Goal: Task Accomplishment & Management: Manage account settings

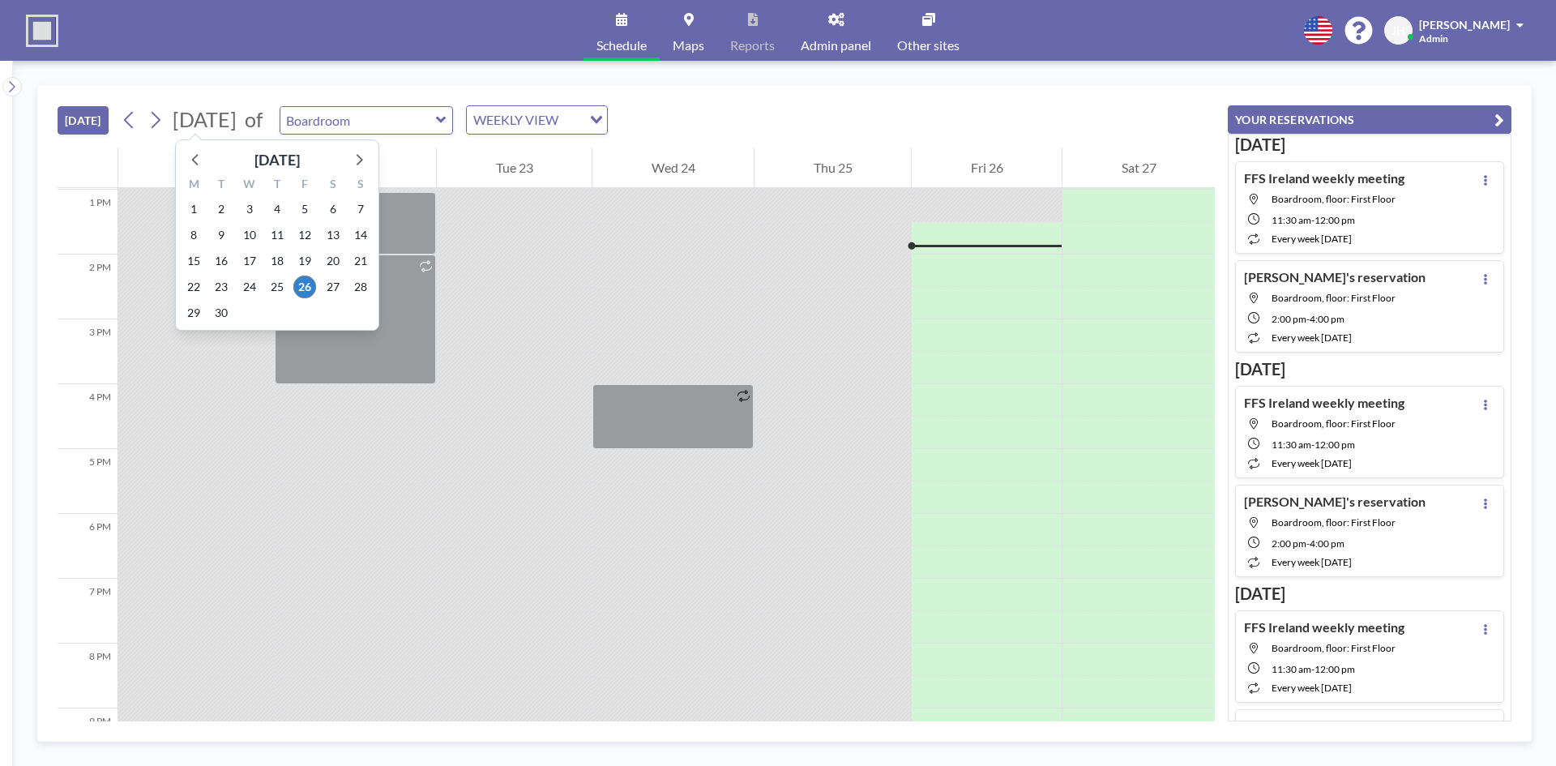
scroll to position [843, 0]
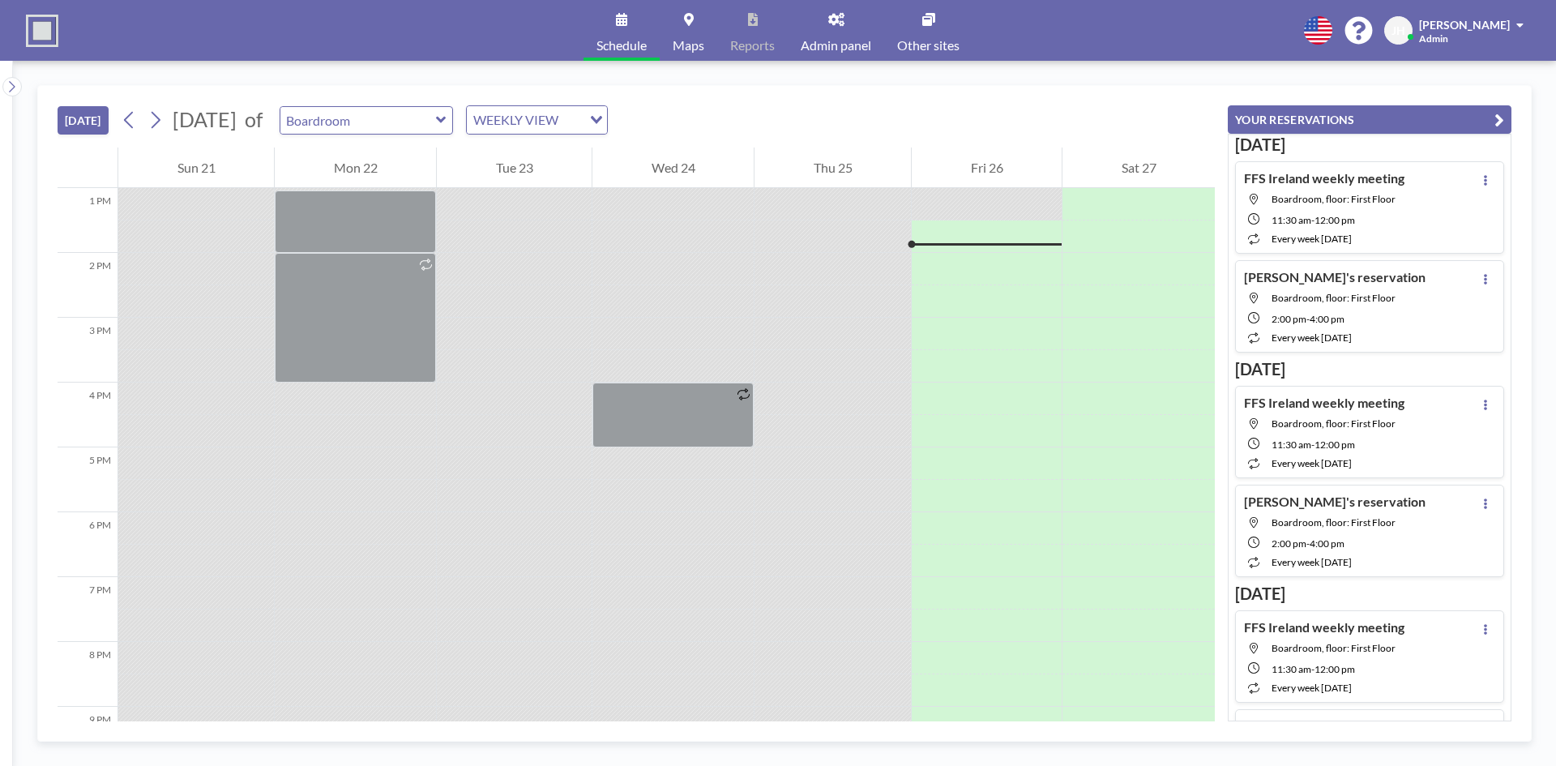
click at [174, 117] on span "[DATE]" at bounding box center [205, 119] width 72 height 25
click at [160, 117] on icon at bounding box center [156, 120] width 9 height 17
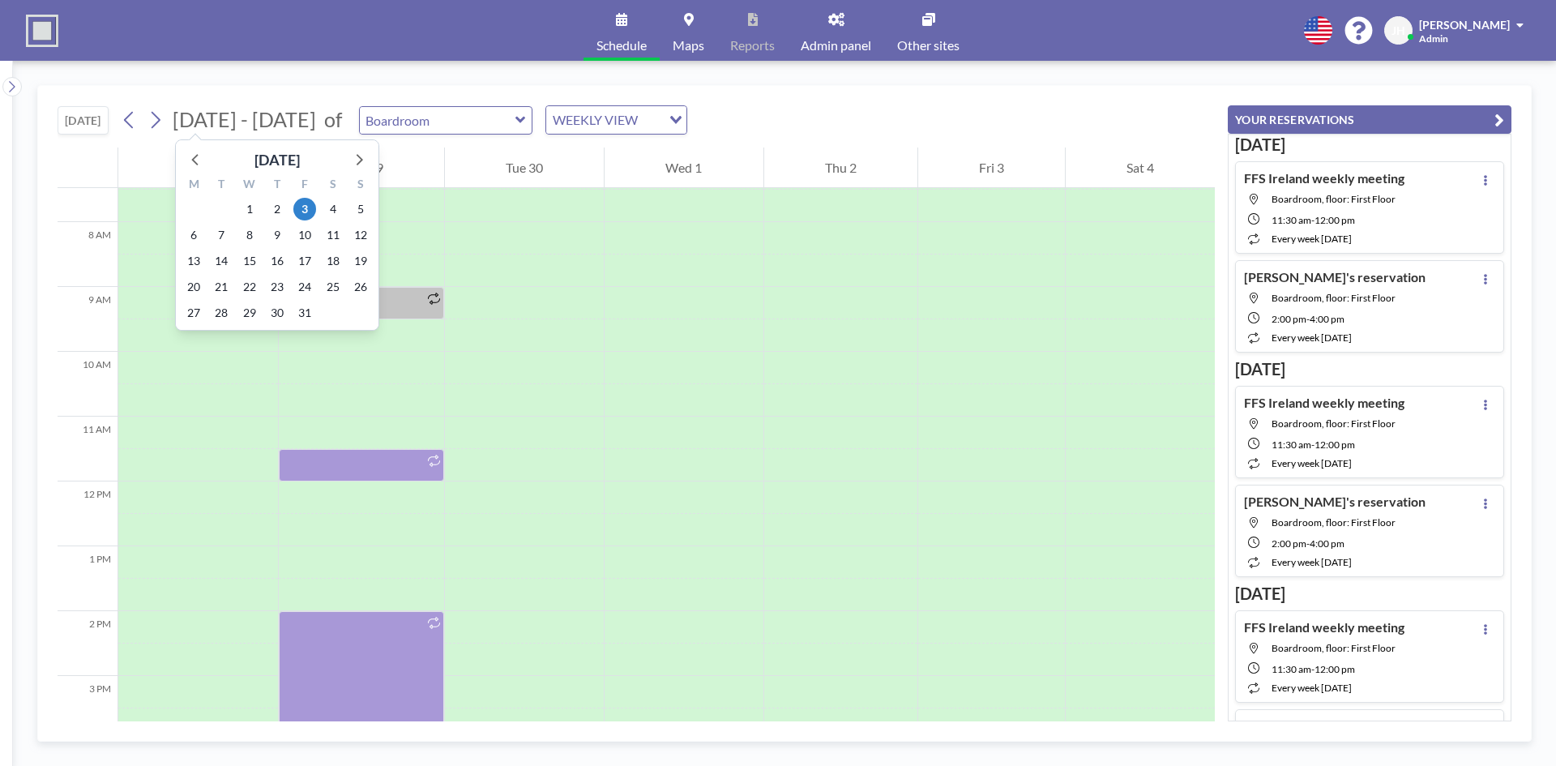
scroll to position [486, 0]
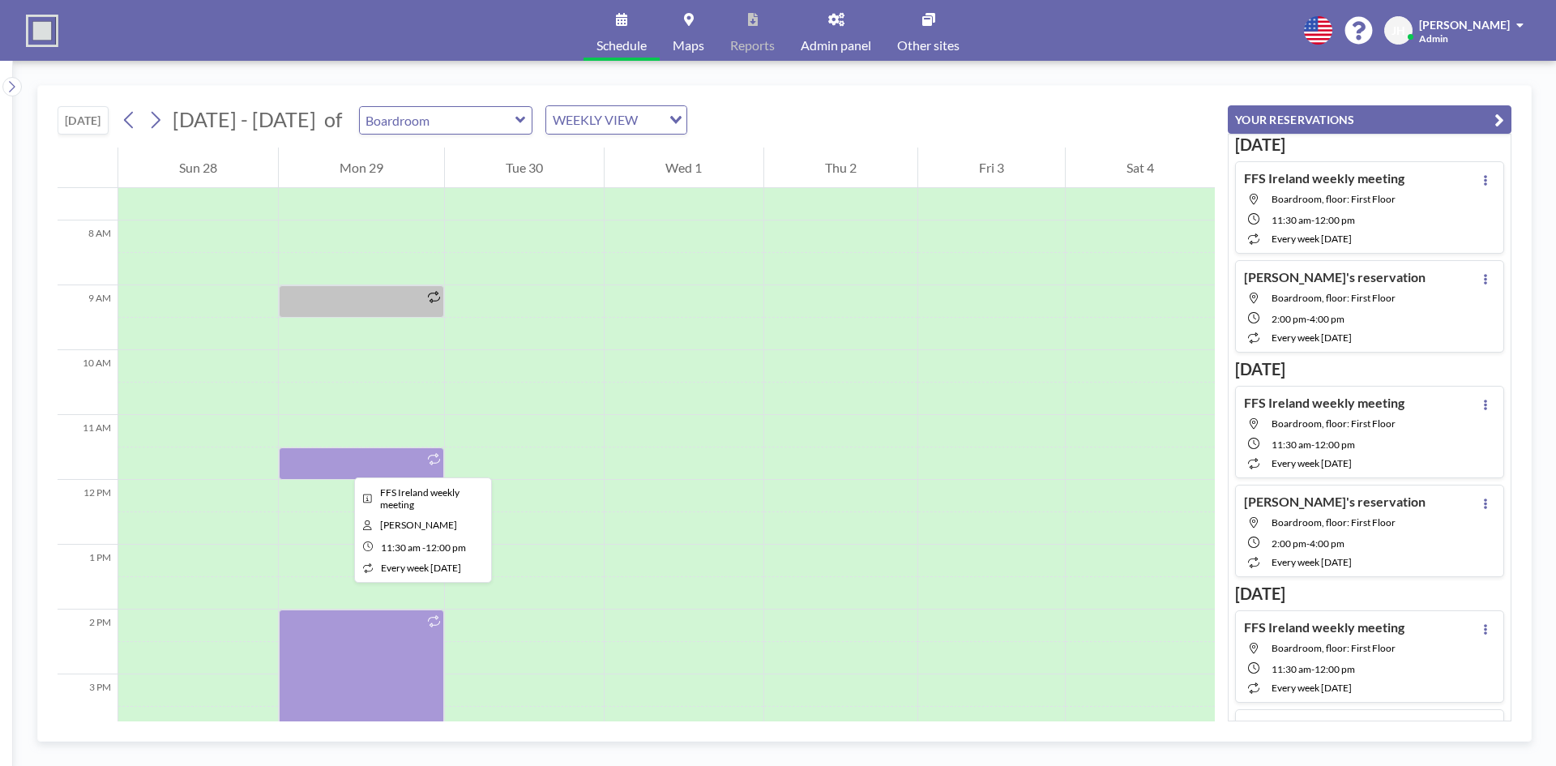
click at [341, 463] on div at bounding box center [361, 463] width 165 height 32
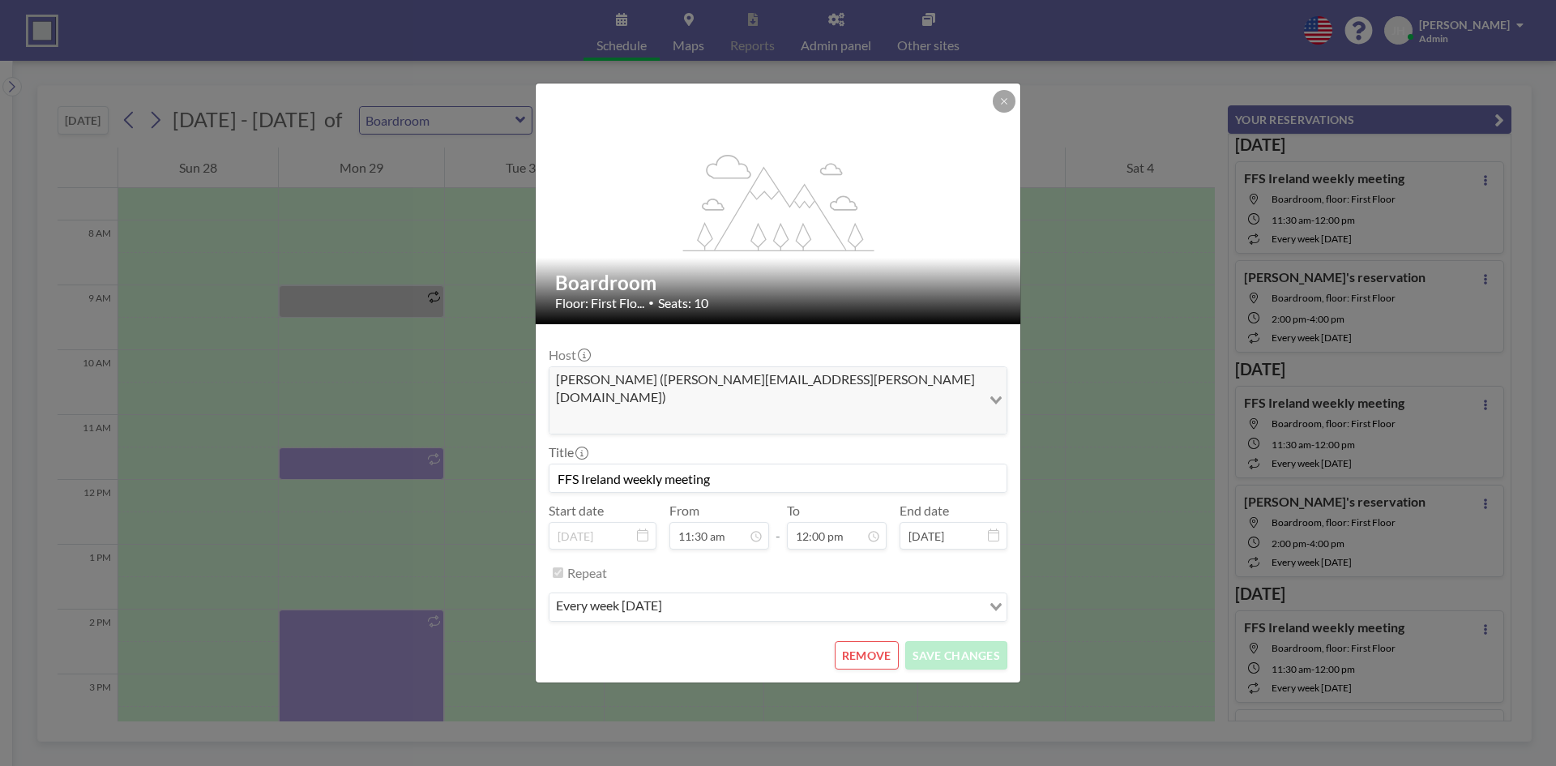
scroll to position [0, 0]
click at [851, 641] on button "REMOVE" at bounding box center [867, 655] width 64 height 28
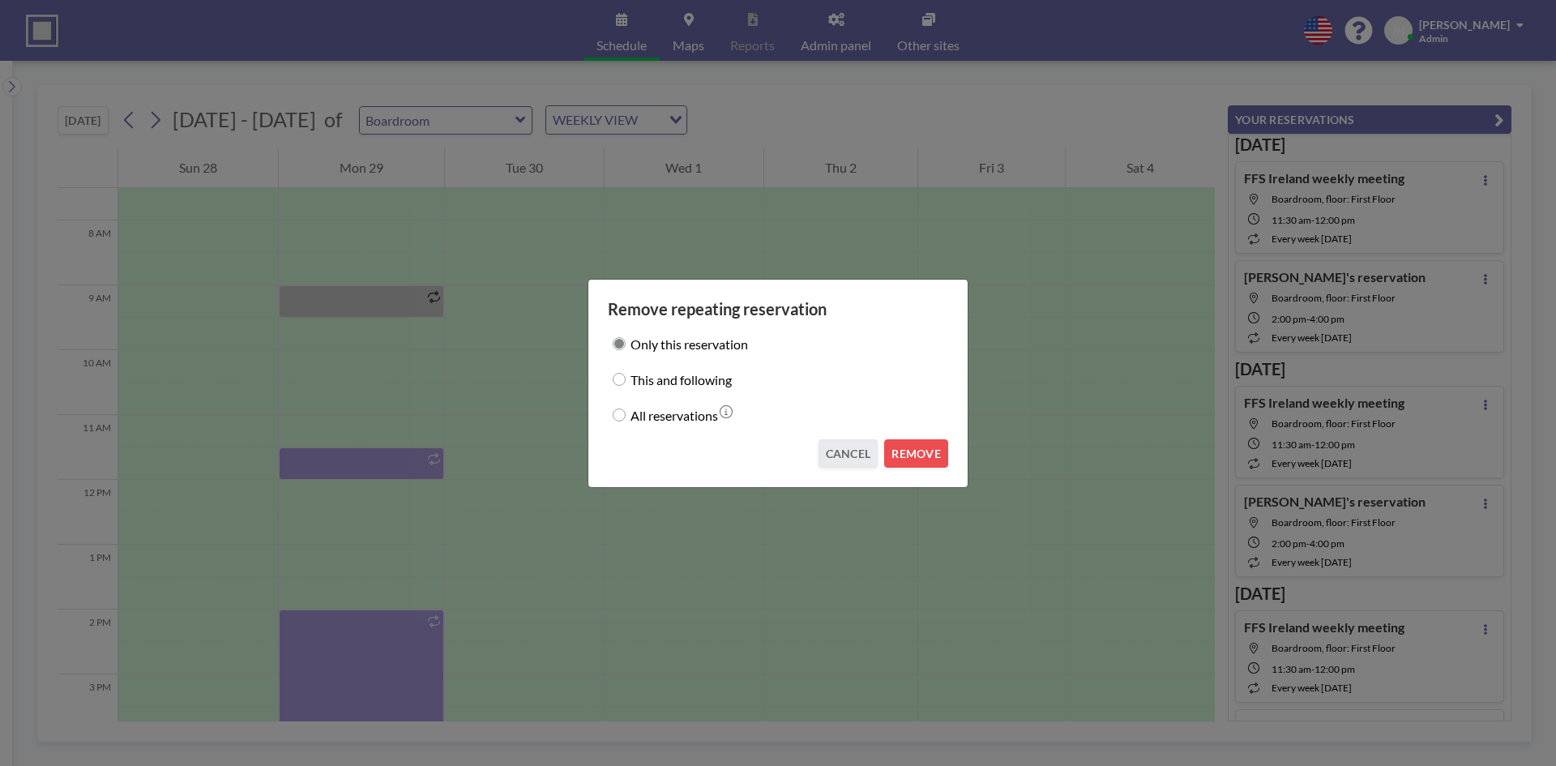
click at [686, 386] on label "This and following" at bounding box center [680, 379] width 101 height 23
click at [625, 386] on input "This and following" at bounding box center [619, 379] width 13 height 13
radio input "true"
click at [915, 450] on button "REMOVE" at bounding box center [916, 453] width 64 height 28
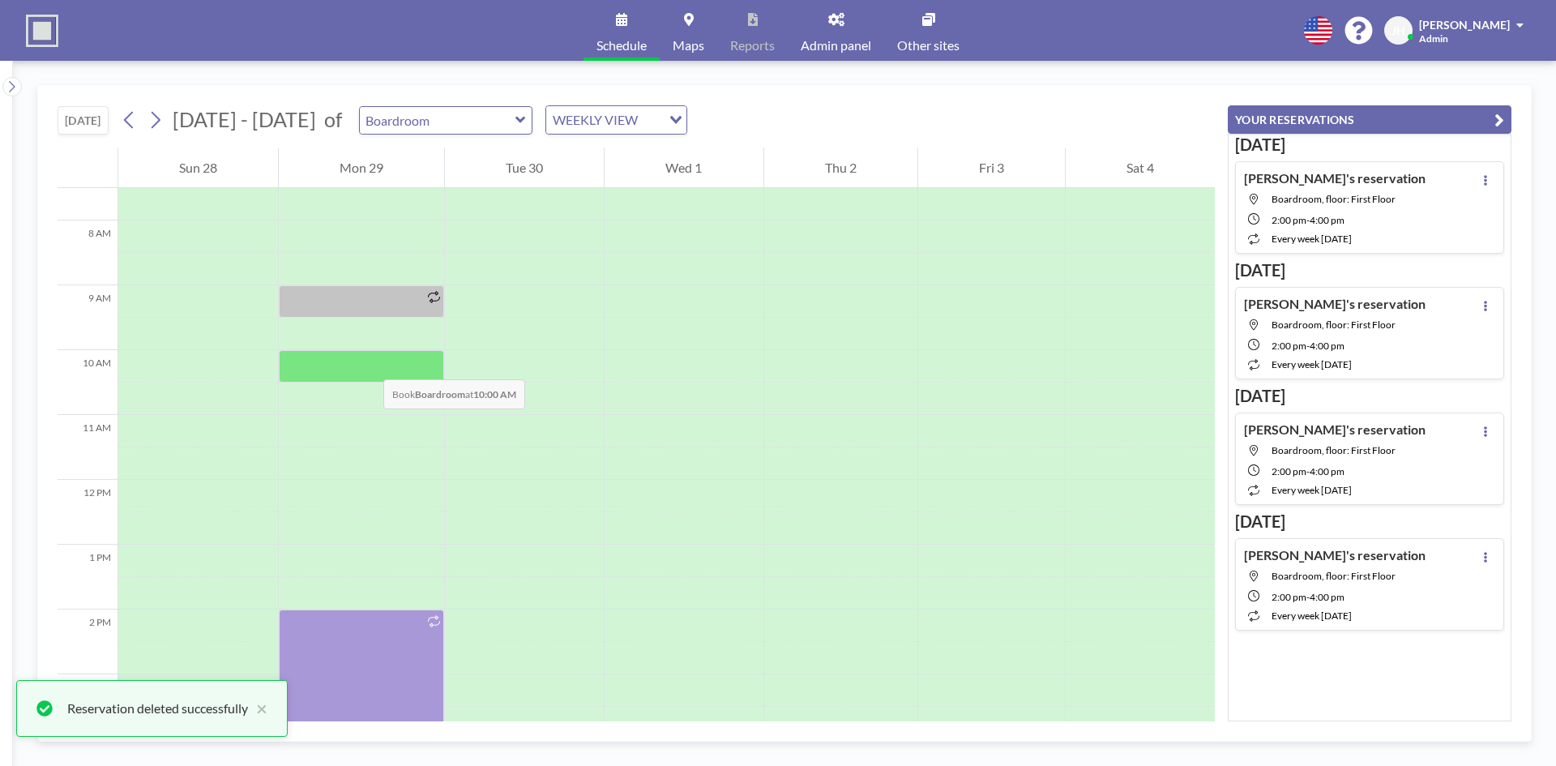
click at [367, 363] on div at bounding box center [361, 366] width 165 height 32
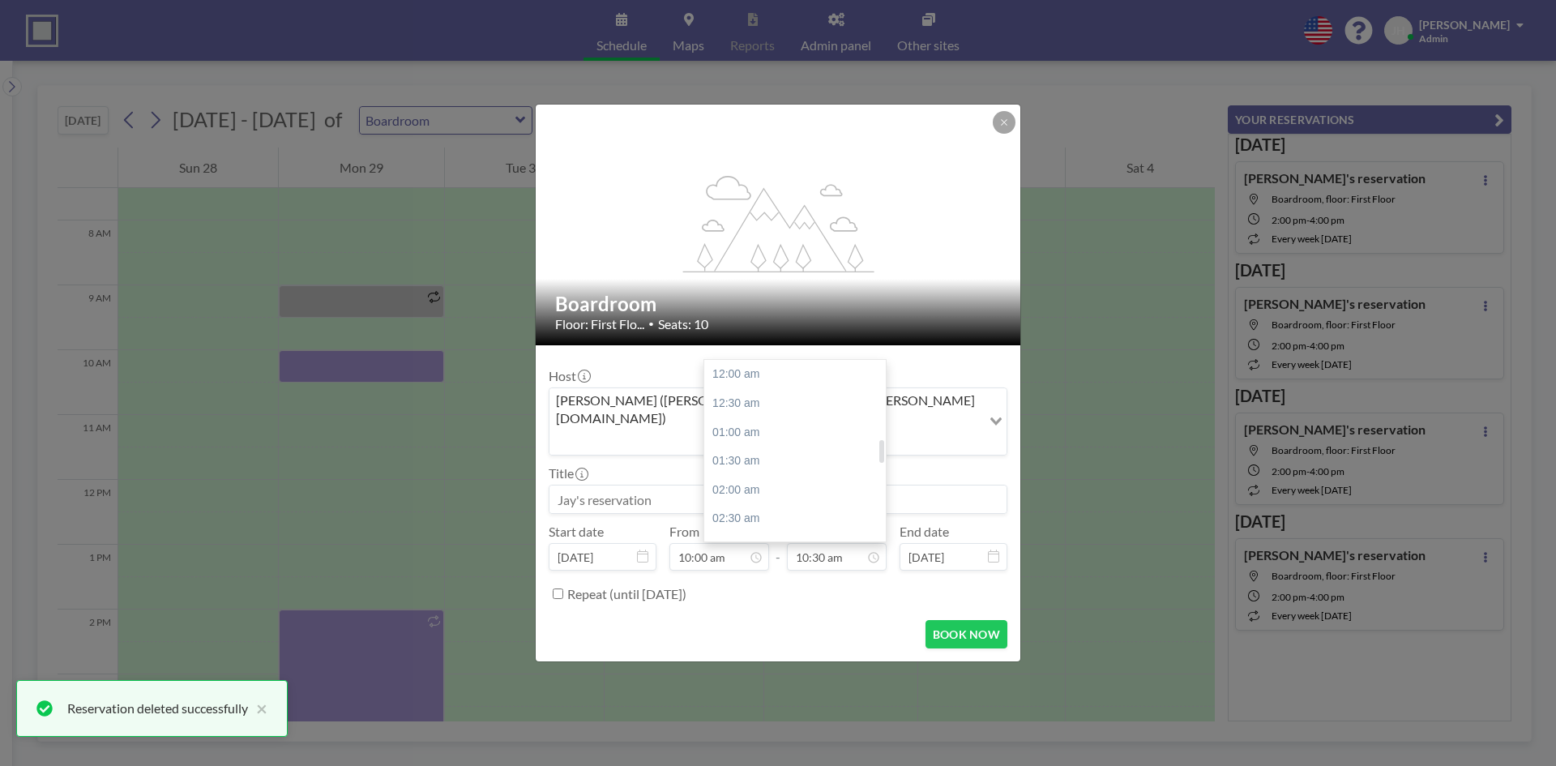
scroll to position [605, 0]
click at [791, 447] on div "12:00 pm" at bounding box center [799, 461] width 190 height 29
type input "12:00 pm"
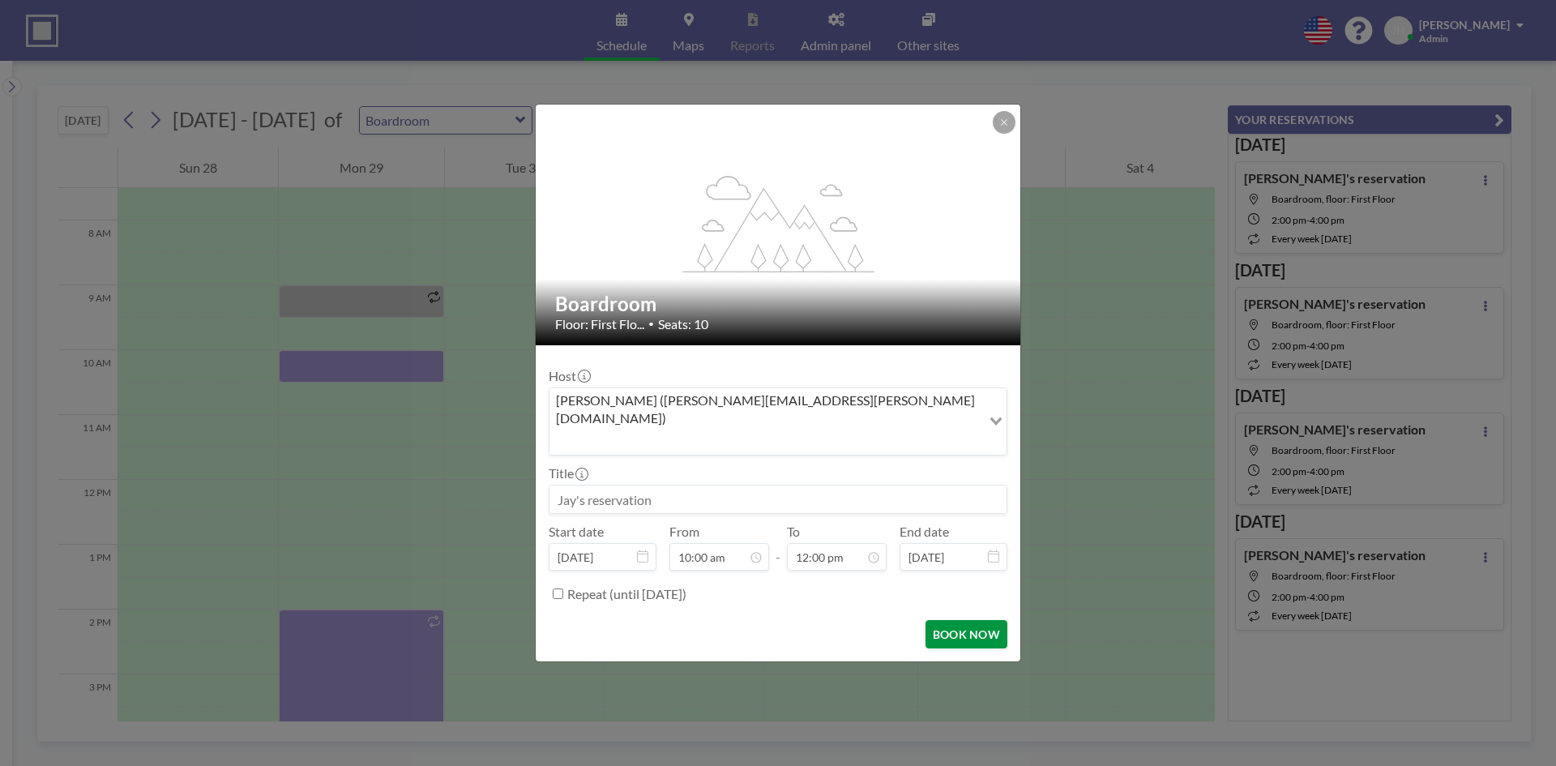
click at [957, 620] on button "BOOK NOW" at bounding box center [966, 634] width 82 height 28
